Goal: Navigation & Orientation: Find specific page/section

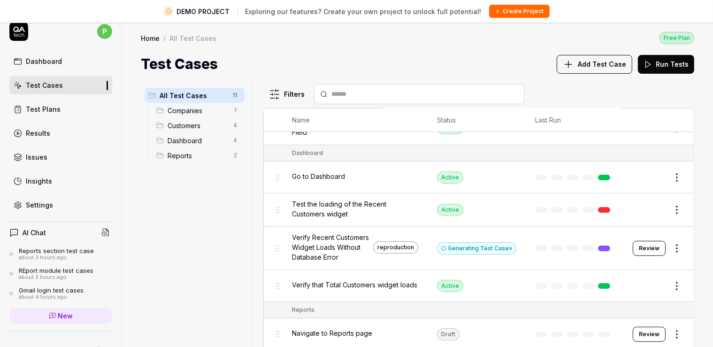
scroll to position [213, 0]
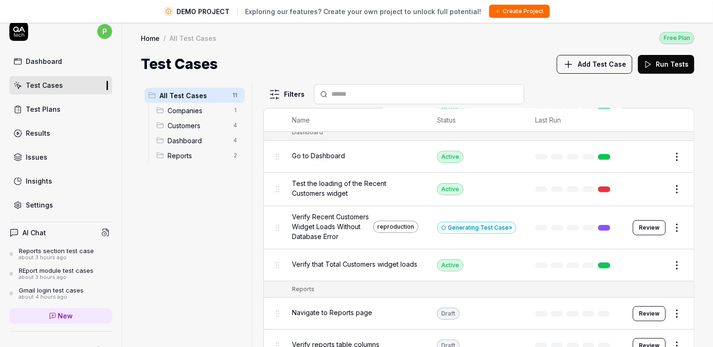
click at [183, 153] on span "Reports" at bounding box center [198, 156] width 60 height 10
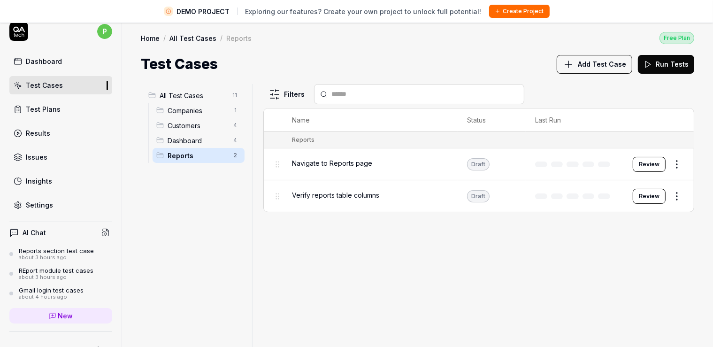
scroll to position [0, 0]
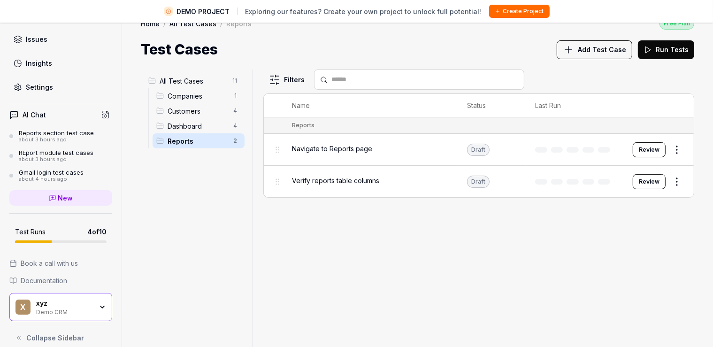
scroll to position [22, 0]
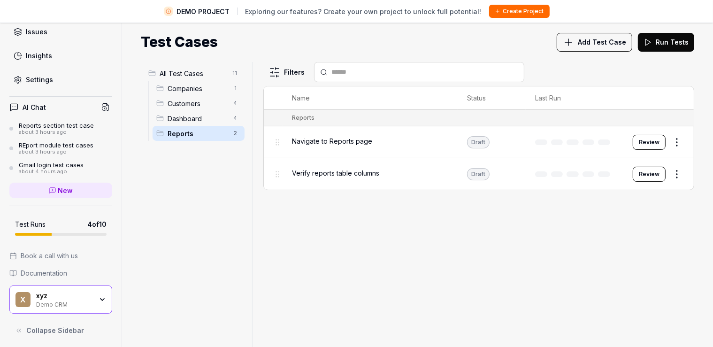
click at [99, 298] on icon "button" at bounding box center [103, 300] width 8 height 8
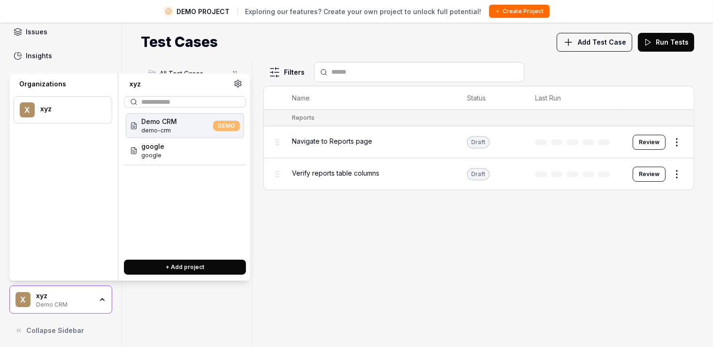
click at [99, 296] on icon "button" at bounding box center [103, 300] width 8 height 8
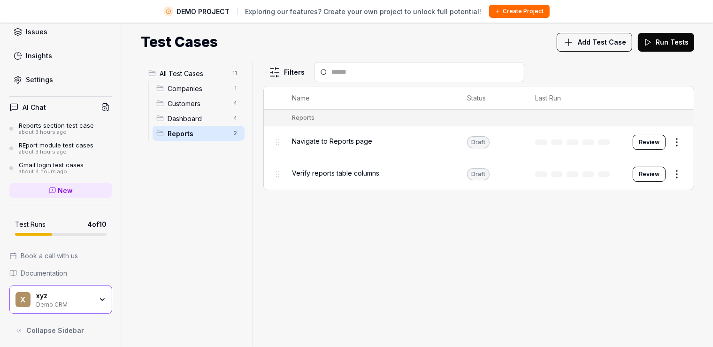
click at [99, 296] on icon "button" at bounding box center [103, 300] width 8 height 8
click at [326, 228] on div "Filters Name Status Last Run Reports Navigate to Reports page Draft Review Veri…" at bounding box center [478, 204] width 431 height 285
click at [186, 106] on span "Customers" at bounding box center [198, 104] width 60 height 10
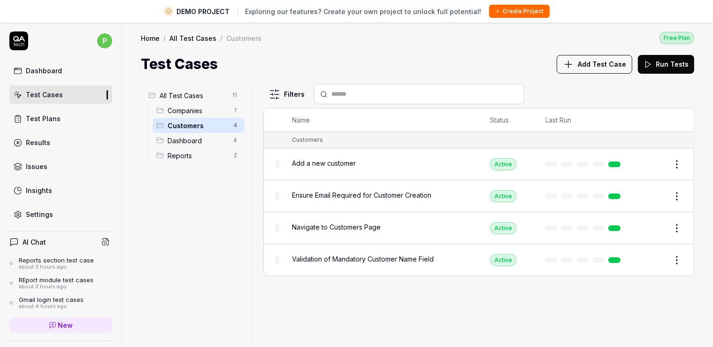
click at [32, 186] on div "Insights" at bounding box center [39, 190] width 26 height 10
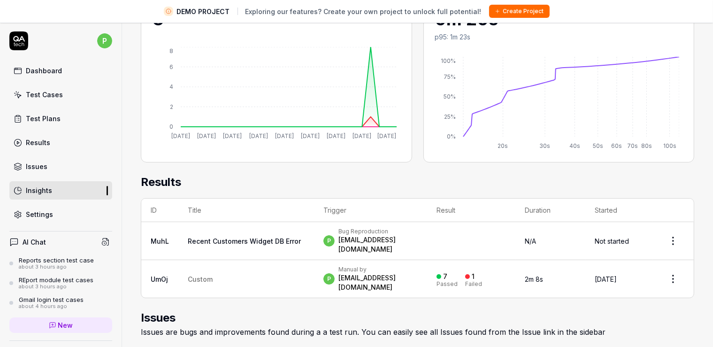
scroll to position [162, 0]
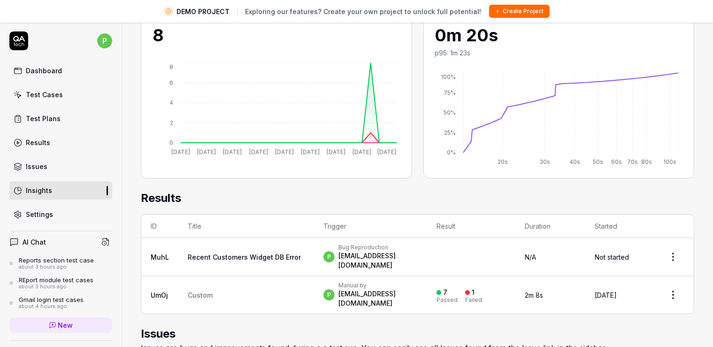
click at [51, 61] on div "p Dashboard Test Cases Test Plans Results Issues Insights Settings" at bounding box center [61, 127] width 122 height 192
click at [50, 70] on div "Dashboard" at bounding box center [44, 71] width 36 height 10
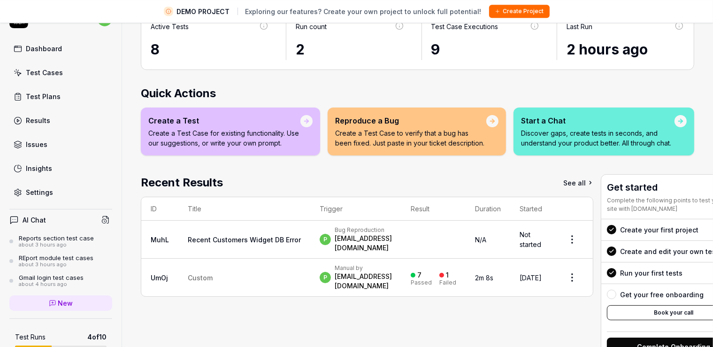
scroll to position [104, 0]
